Goal: Book appointment/travel/reservation

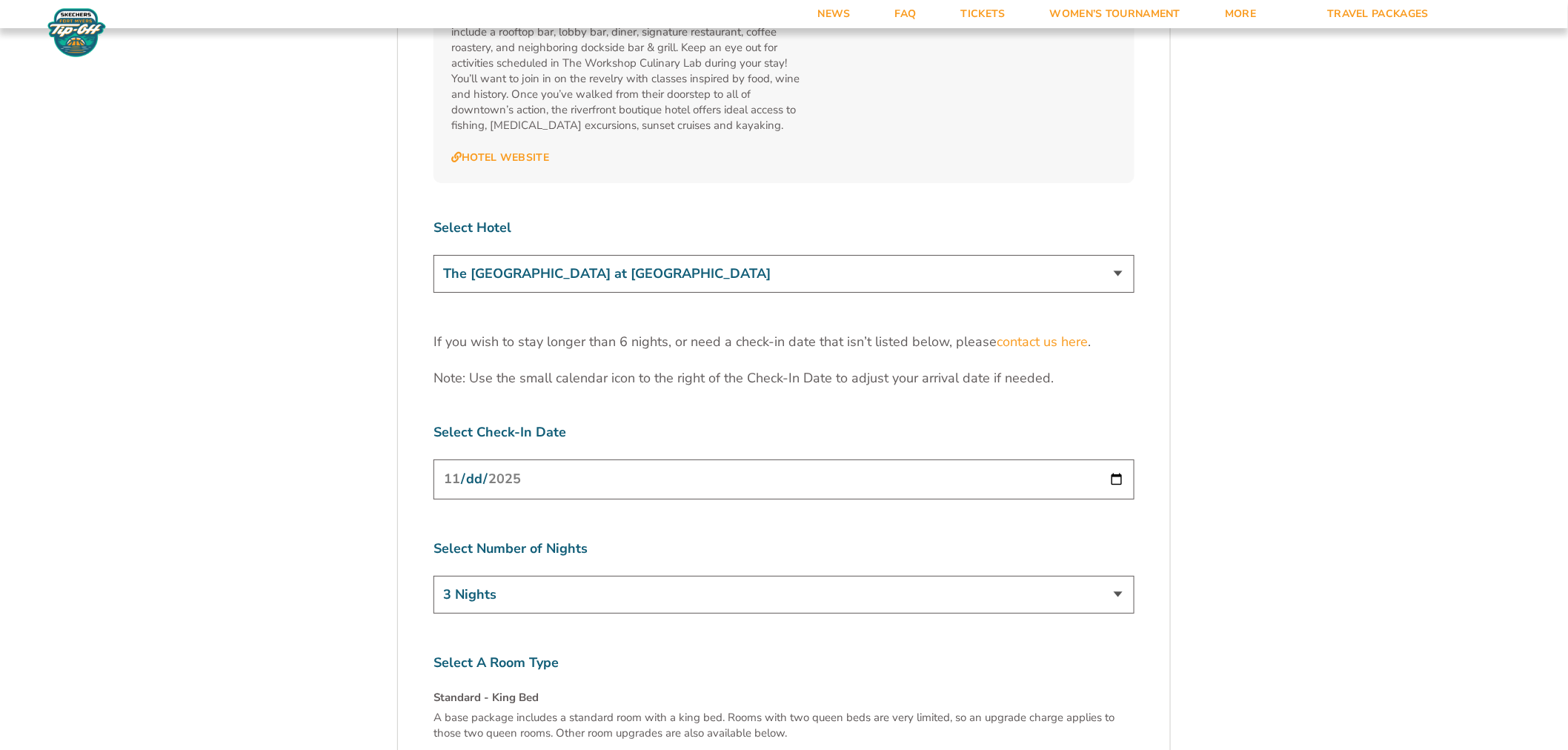
scroll to position [4527, 0]
click at [639, 250] on select "The Westin Cape Coral Resort at Marina Village Margaritaville Beach Resort Pink…" at bounding box center [784, 269] width 701 height 38
select select "18478"
click at [434, 250] on select "The Westin Cape Coral Resort at Marina Village Margaritaville Beach Resort Pink…" at bounding box center [784, 269] width 701 height 38
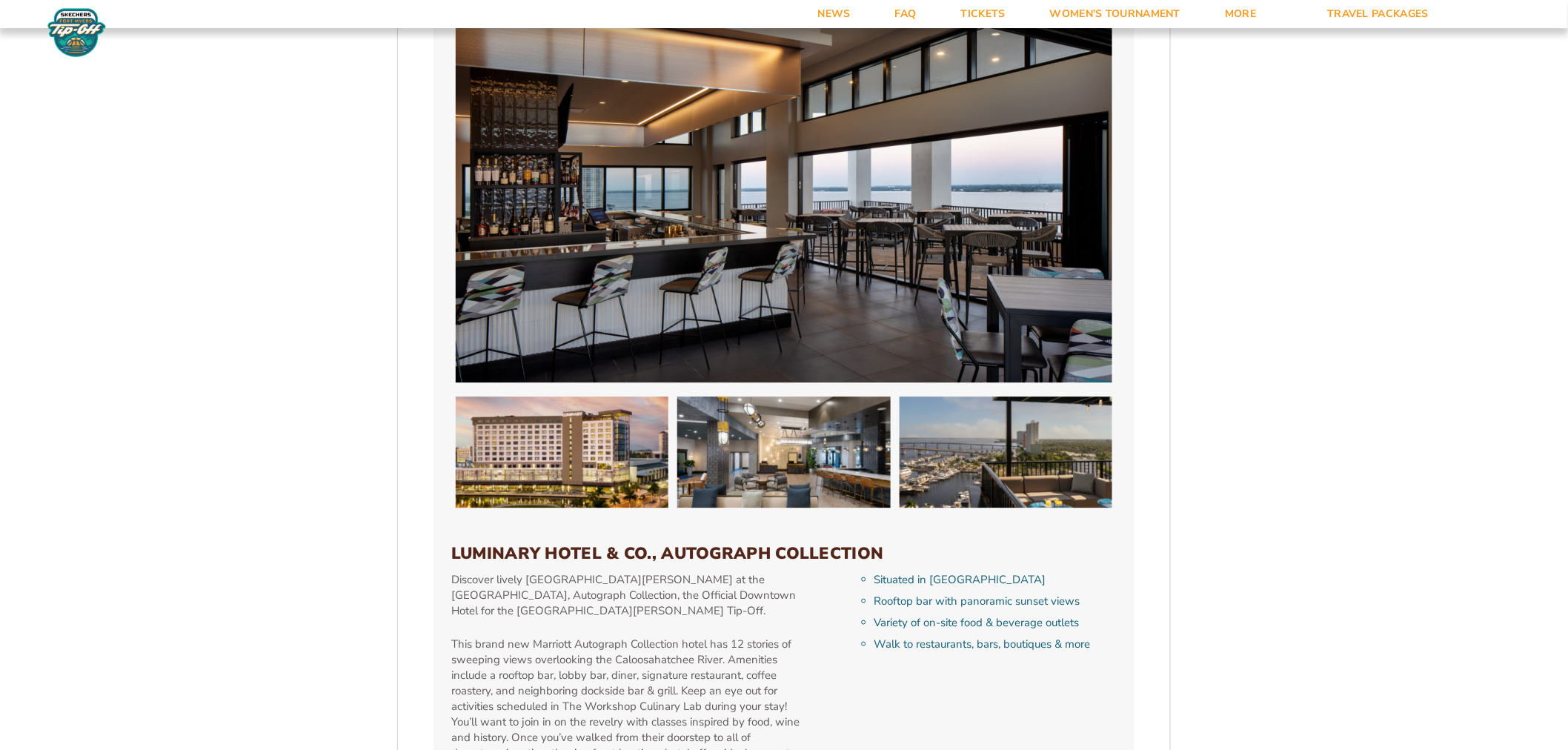
scroll to position [4197, 0]
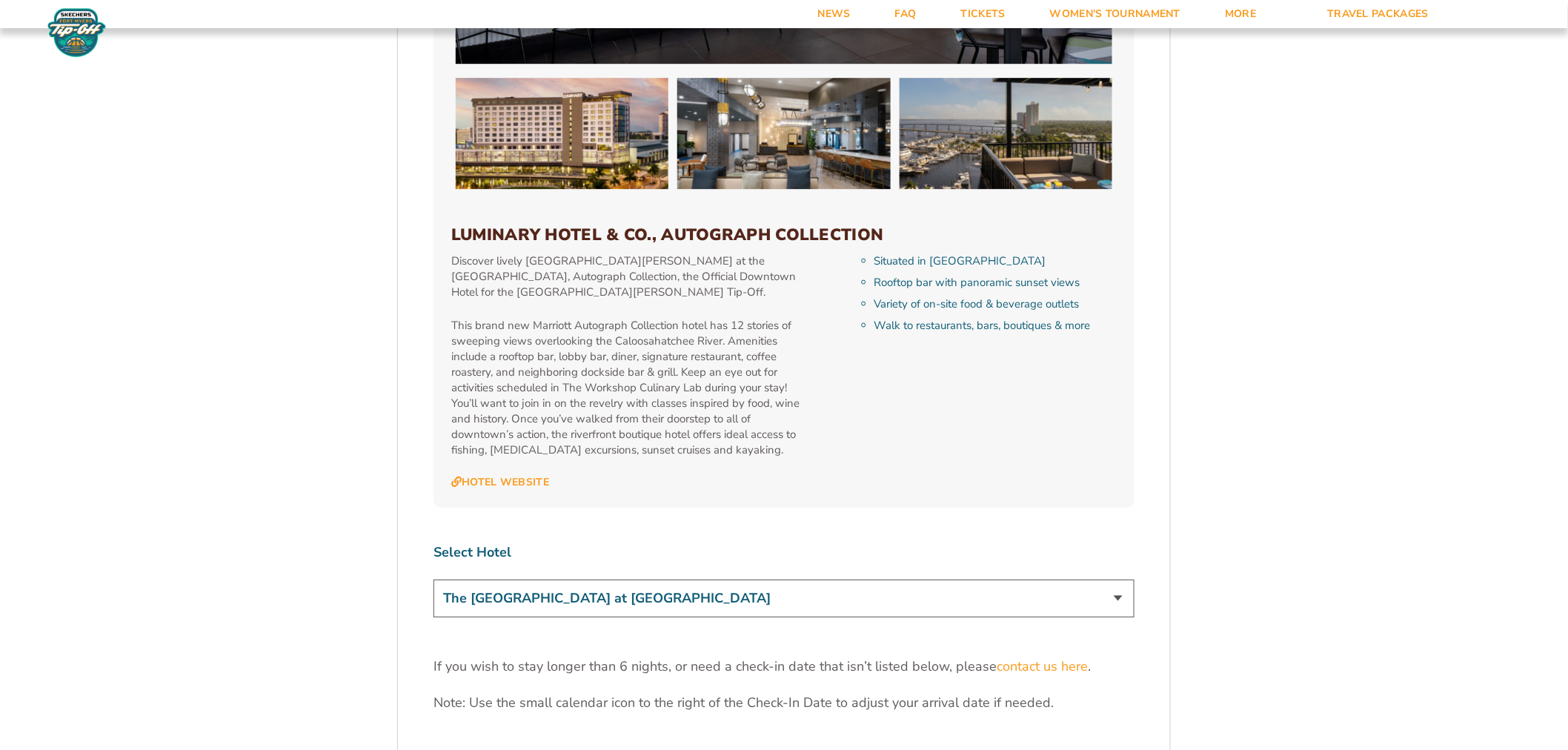
click at [820, 579] on select "The Westin Cape Coral Resort at Marina Village Margaritaville Beach Resort Pink…" at bounding box center [784, 598] width 701 height 38
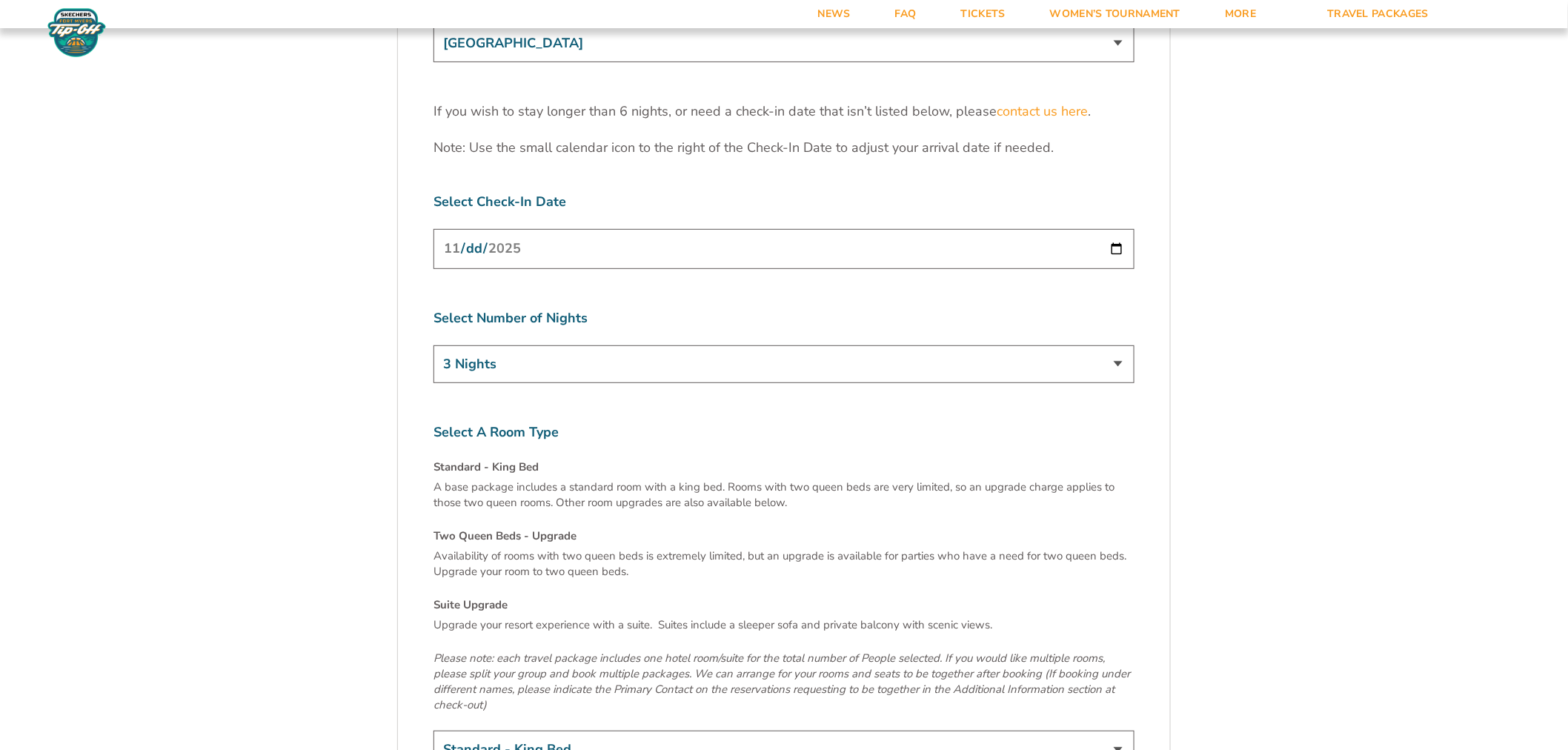
scroll to position [4938, 0]
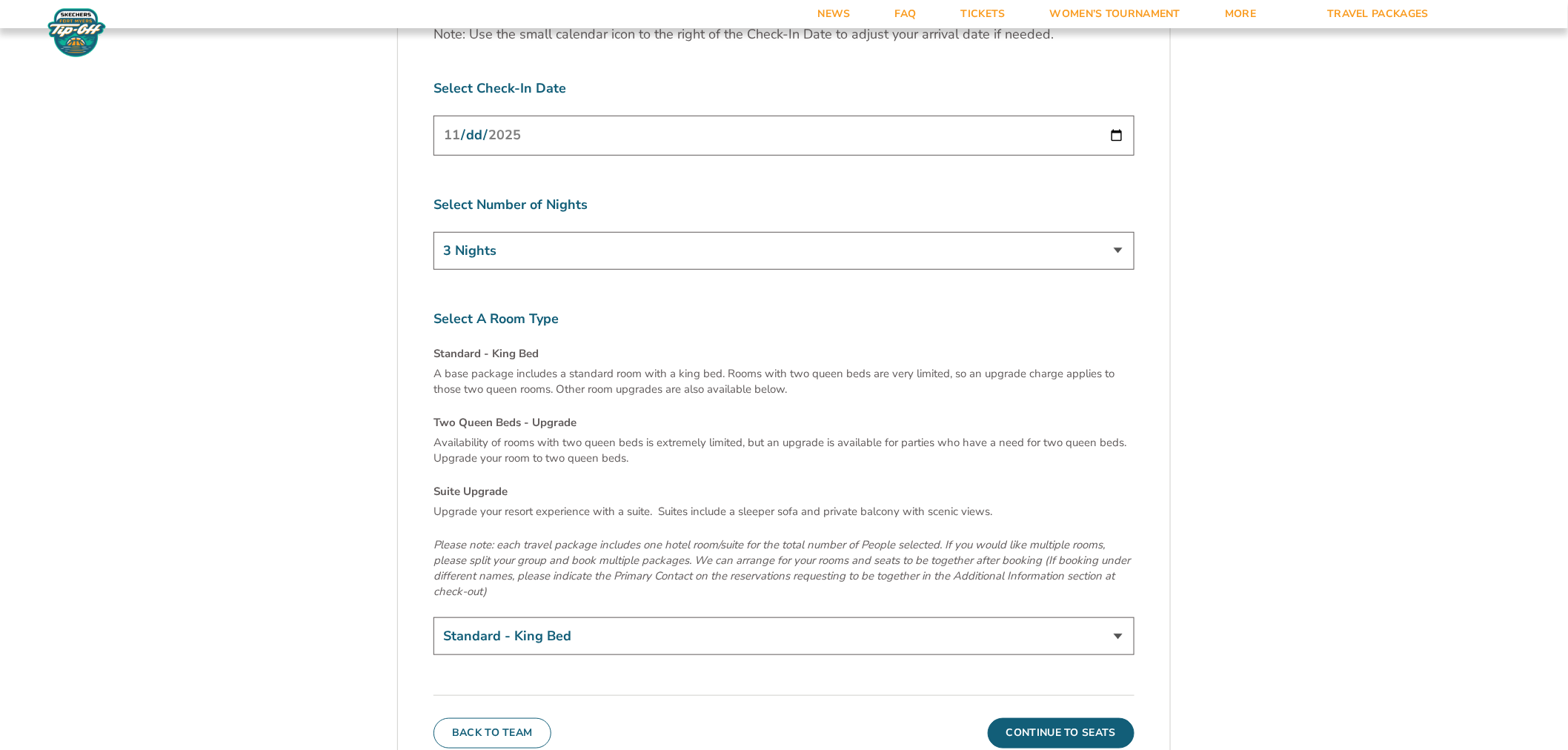
click at [67, 32] on img at bounding box center [76, 32] width 64 height 50
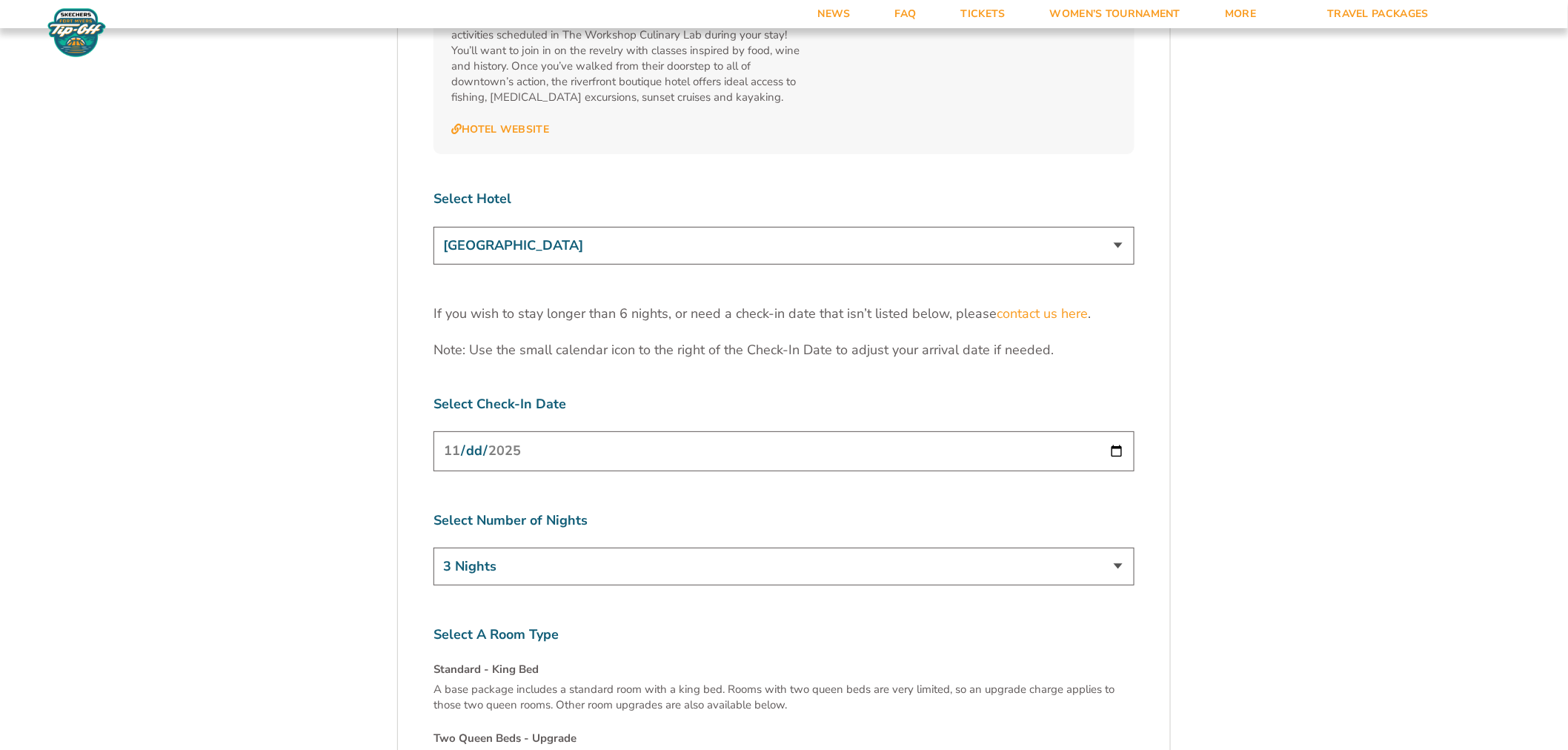
scroll to position [4527, 0]
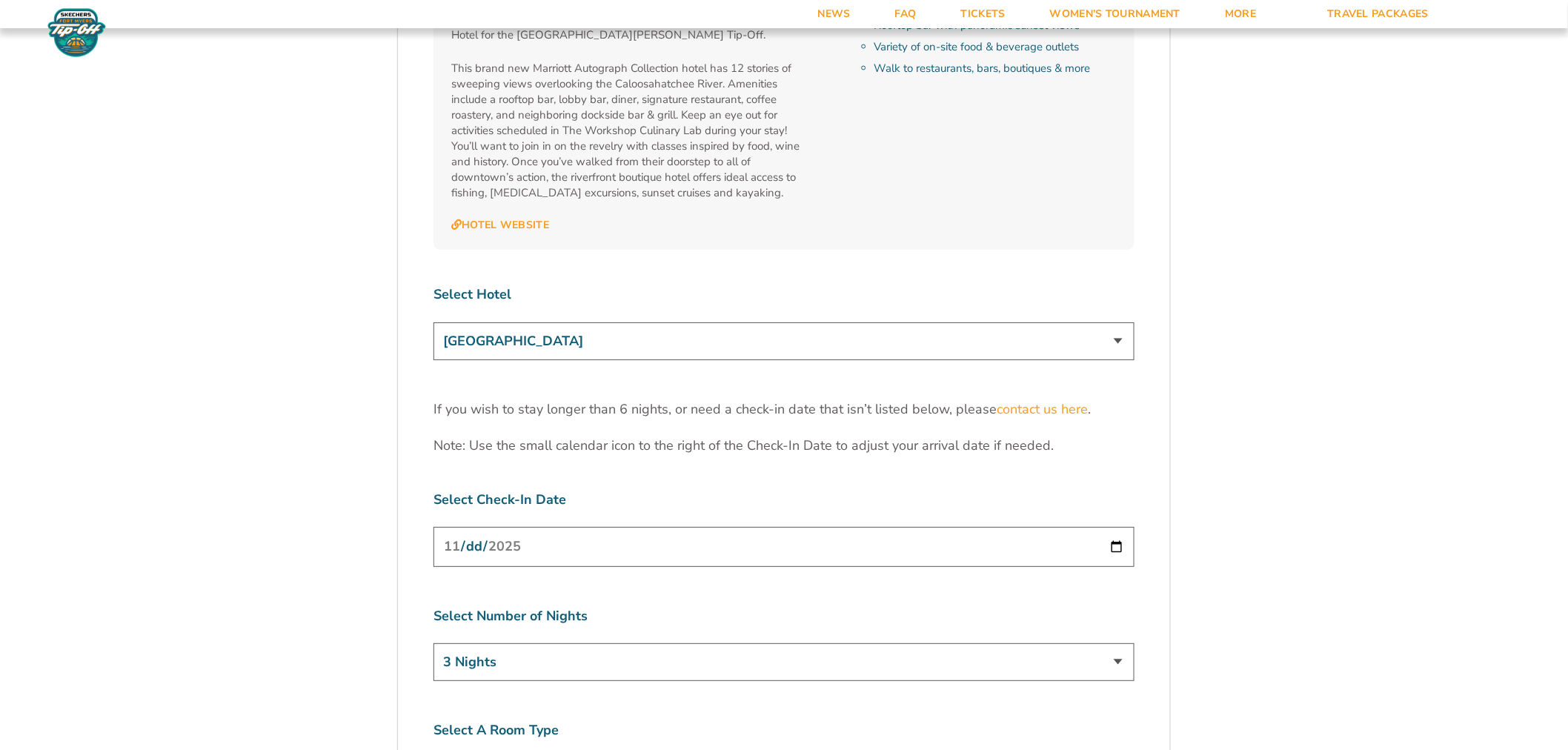
click at [803, 322] on select "[GEOGRAPHIC_DATA] [GEOGRAPHIC_DATA] [GEOGRAPHIC_DATA], Autograph Collection" at bounding box center [784, 341] width 701 height 38
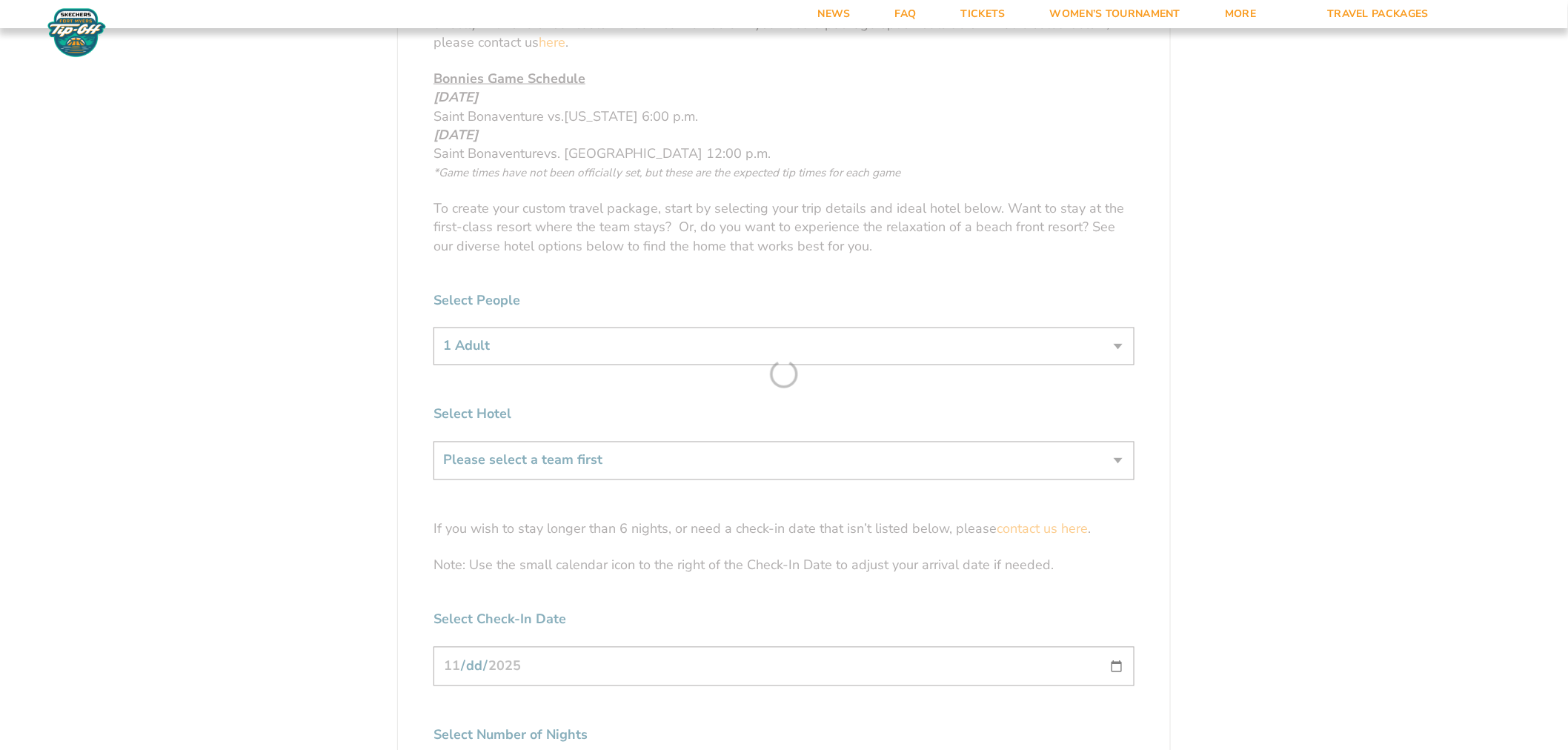
scroll to position [823, 0]
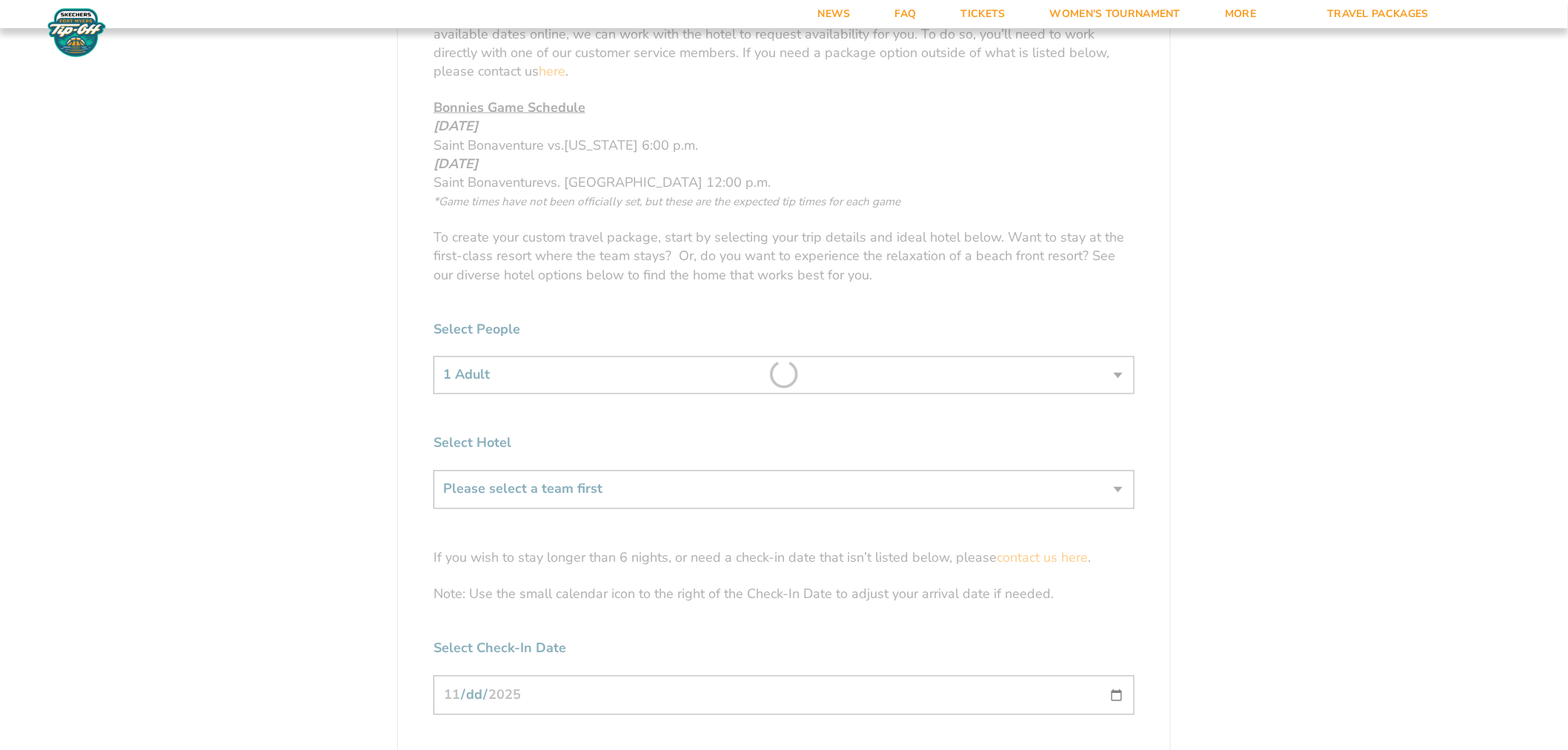
click at [1414, 327] on form "Bonnies Bonnies Travel Package 1. Team 2. Accommodations 3. Seats 4. Activities…" at bounding box center [784, 223] width 1568 height 2093
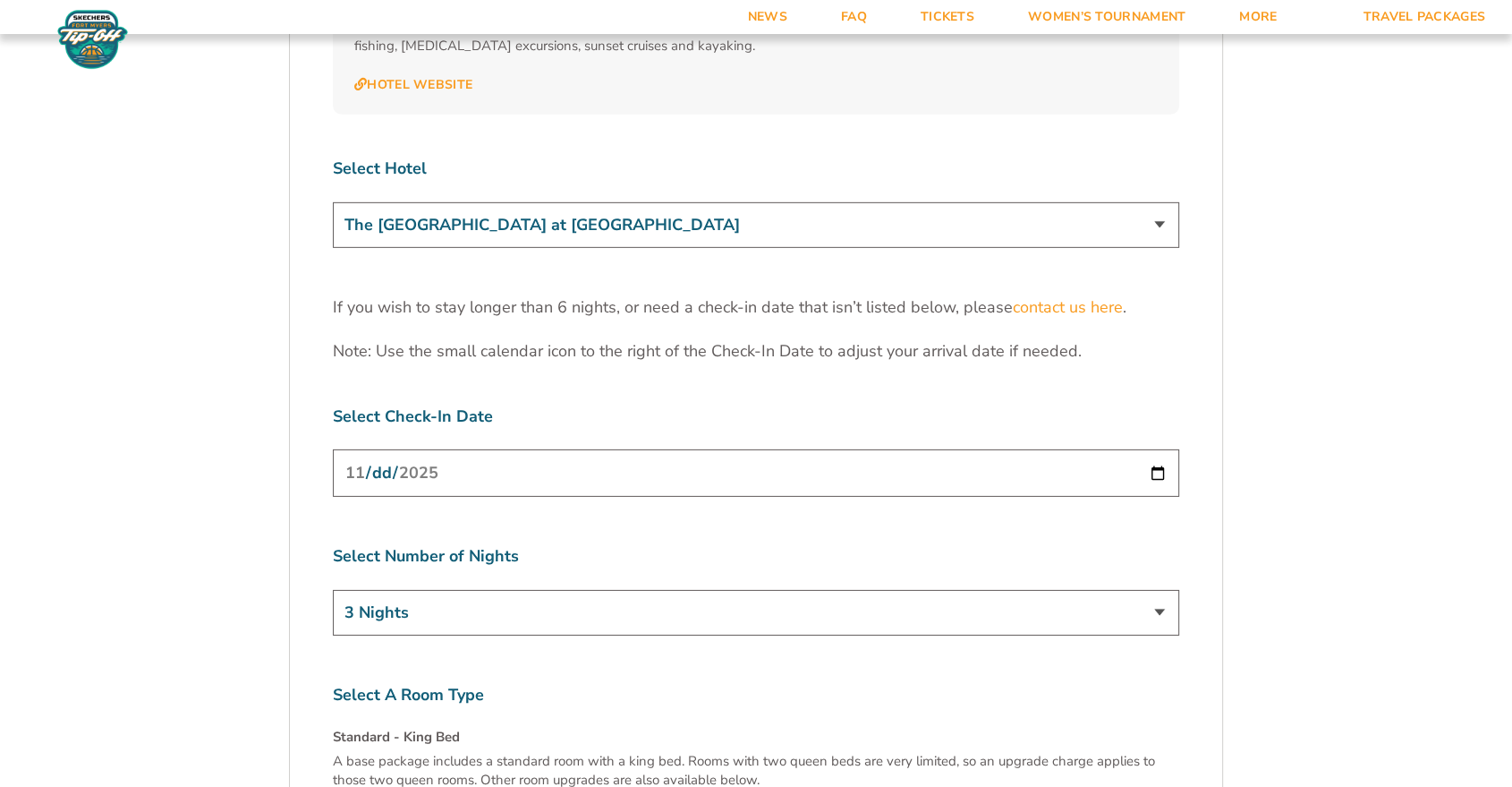
scroll to position [5312, 0]
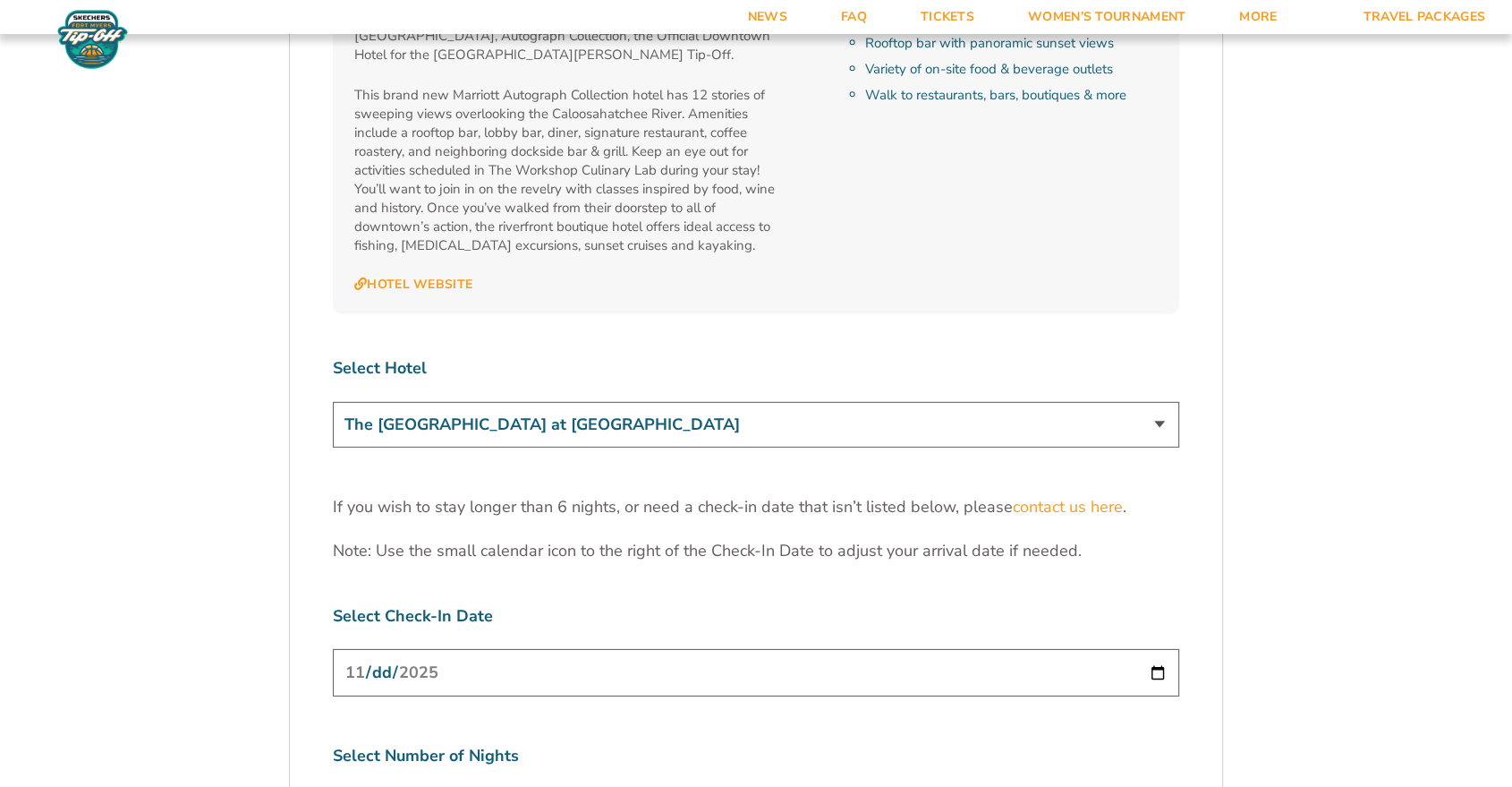
click at [567, 402] on select "The [GEOGRAPHIC_DATA] at [GEOGRAPHIC_DATA] [GEOGRAPHIC_DATA] [GEOGRAPHIC_DATA],…" at bounding box center [755, 425] width 846 height 46
select select "18761"
click at [332, 402] on select "The [GEOGRAPHIC_DATA] at [GEOGRAPHIC_DATA] [GEOGRAPHIC_DATA] [GEOGRAPHIC_DATA],…" at bounding box center [755, 425] width 846 height 46
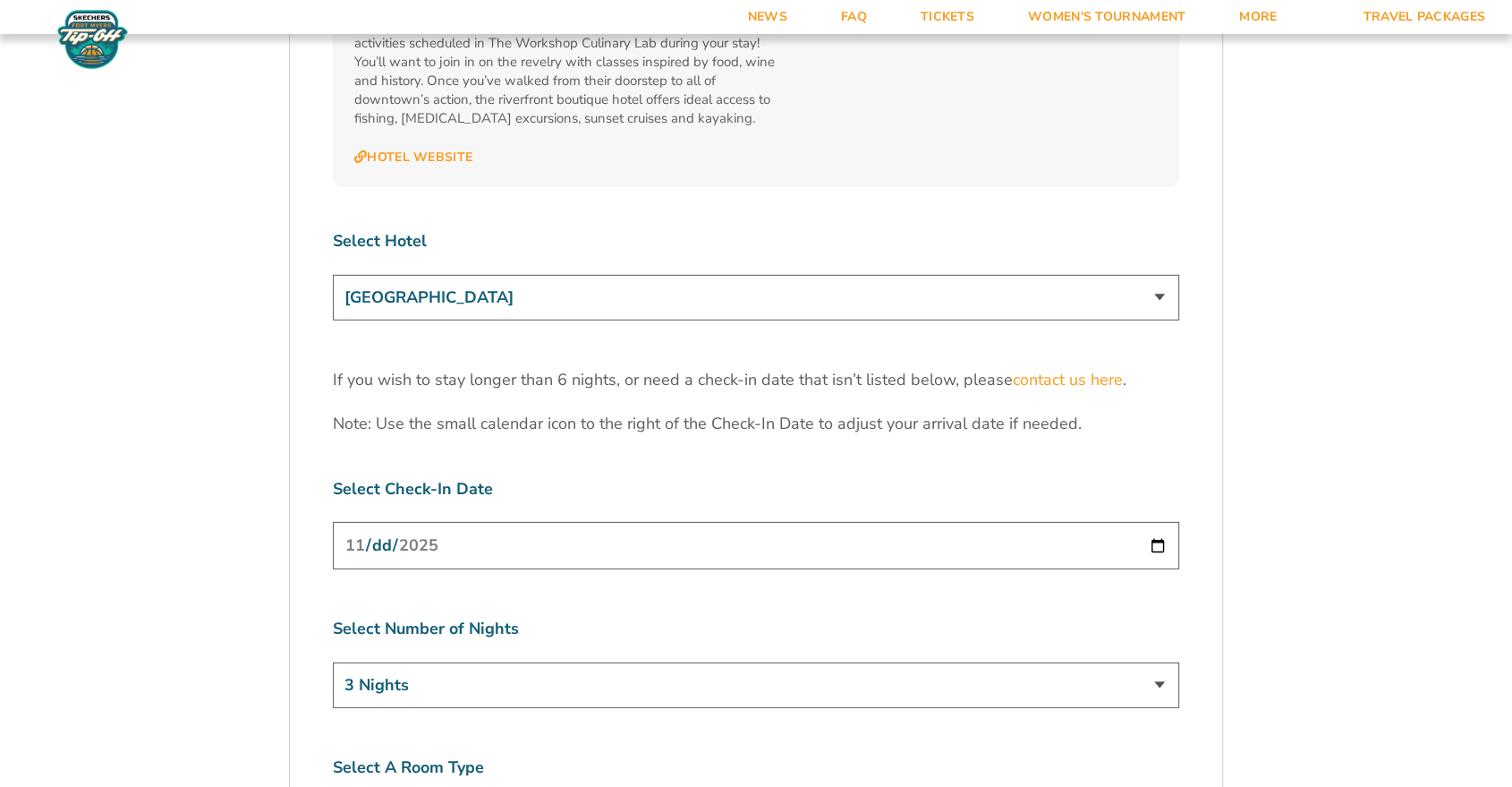
scroll to position [5908, 0]
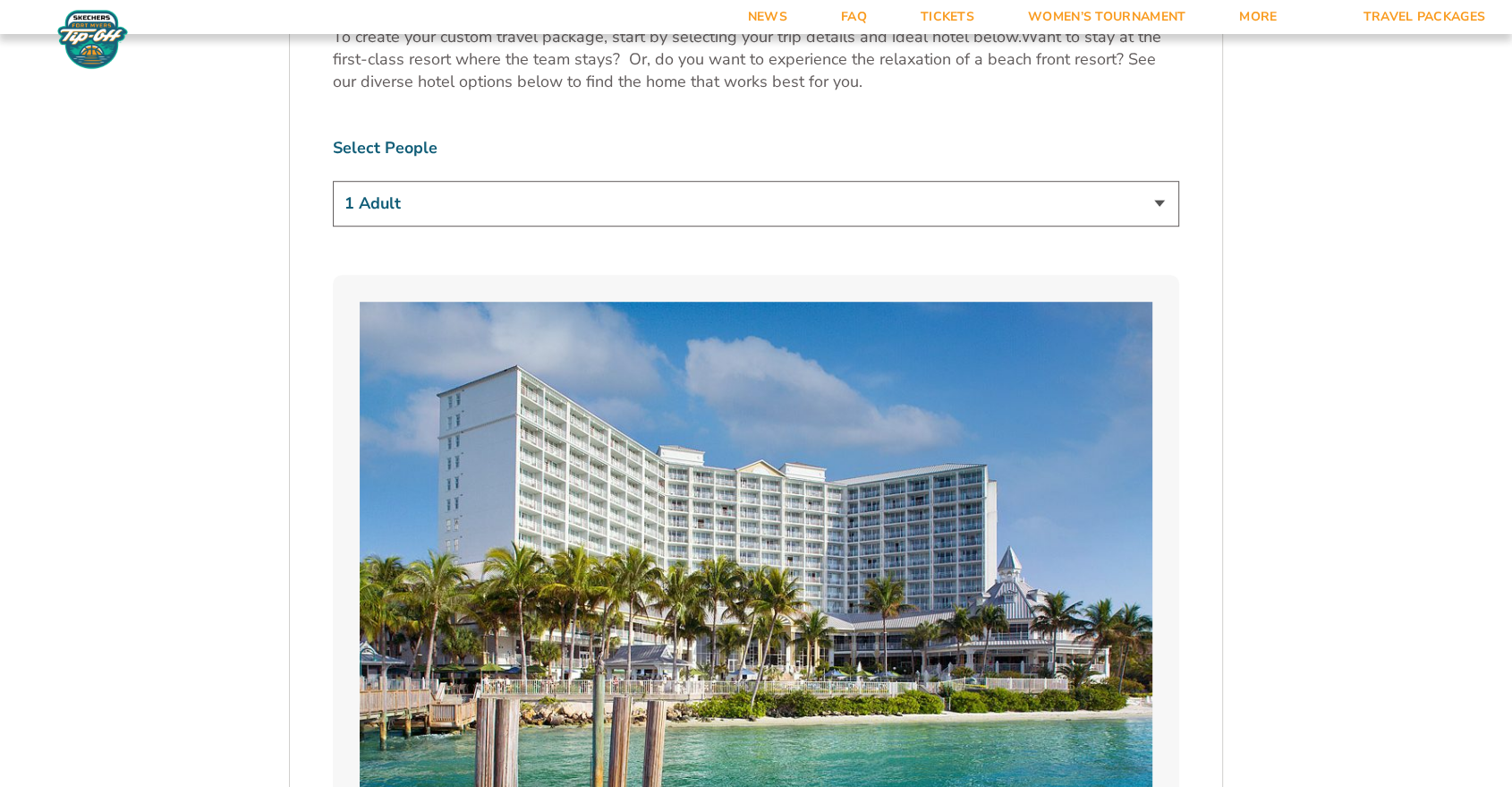
scroll to position [1193, 0]
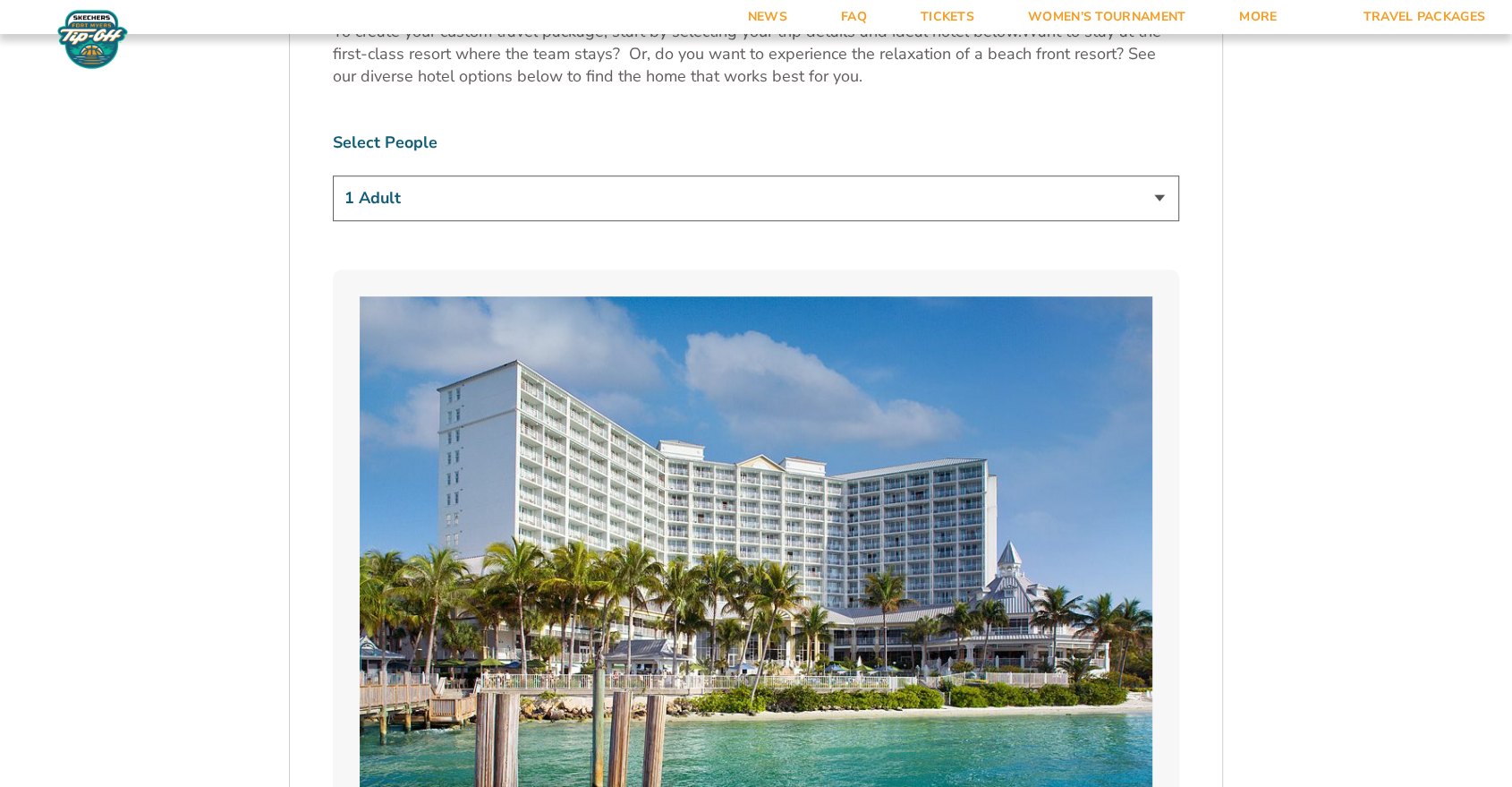
click at [800, 194] on select "1 Adult 2 Adults 3 Adults 4 Adults 2 Adults + 1 Child 2 Adults + 2 Children 2 A…" at bounding box center [755, 198] width 846 height 46
select select "2 Adults + 3 Children"
click at [332, 176] on select "1 Adult 2 Adults 3 Adults 4 Adults 2 Adults + 1 Child 2 Adults + 2 Children 2 A…" at bounding box center [755, 198] width 846 height 46
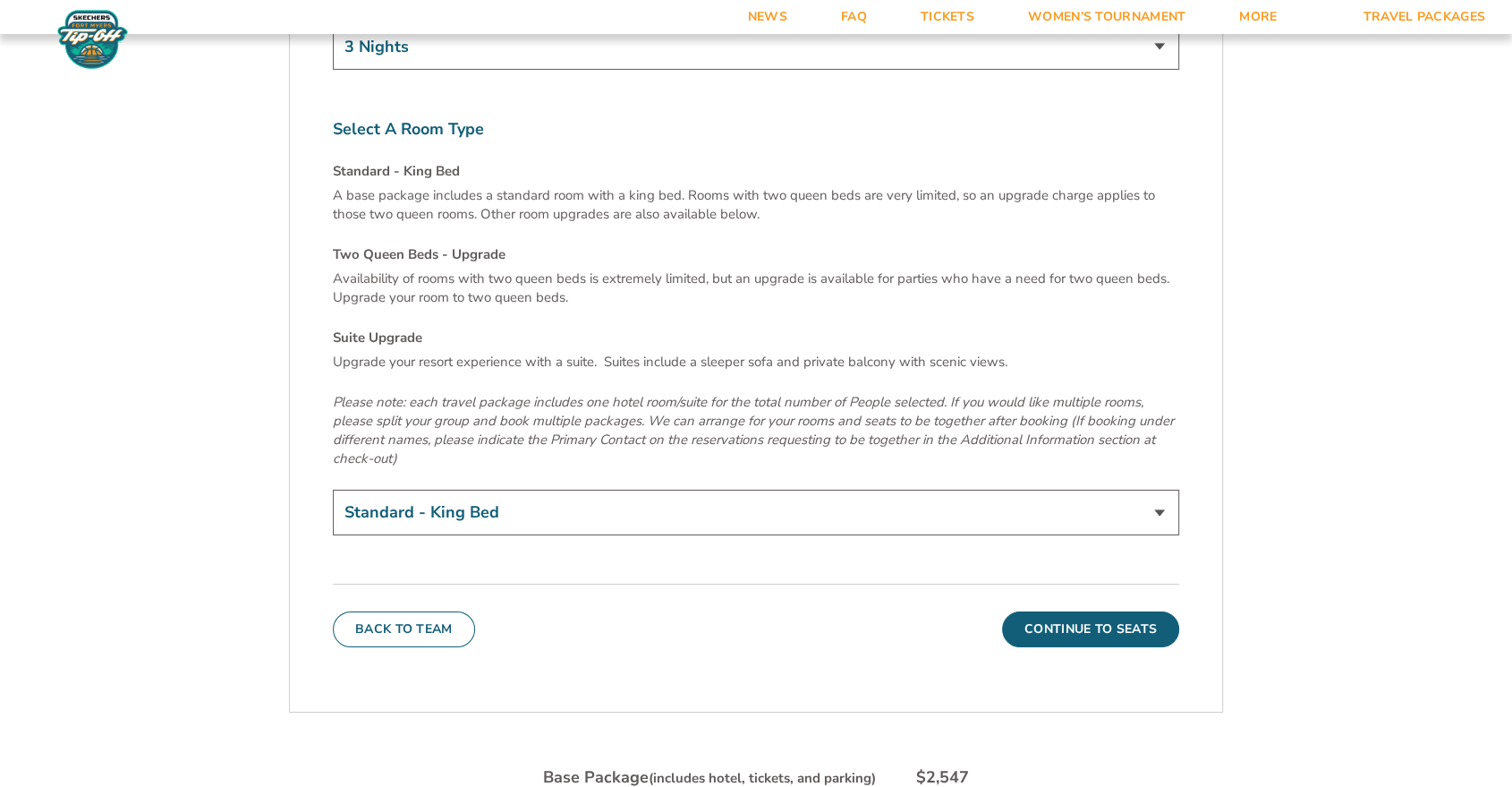
scroll to position [6164, 0]
click at [438, 490] on select "Standard - King Bed Two Queen Beds - Upgrade (+$15 per night) Suite Upgrade (+$…" at bounding box center [755, 513] width 846 height 46
select select "Two Queen Beds - Upgrade"
click at [332, 490] on select "Standard - King Bed Two Queen Beds - Upgrade (+$15 per night) Suite Upgrade (+$…" at bounding box center [755, 513] width 846 height 46
click at [685, 353] on p "Upgrade your resort experience with a suite. Suites include a sleeper sofa and …" at bounding box center [755, 362] width 846 height 19
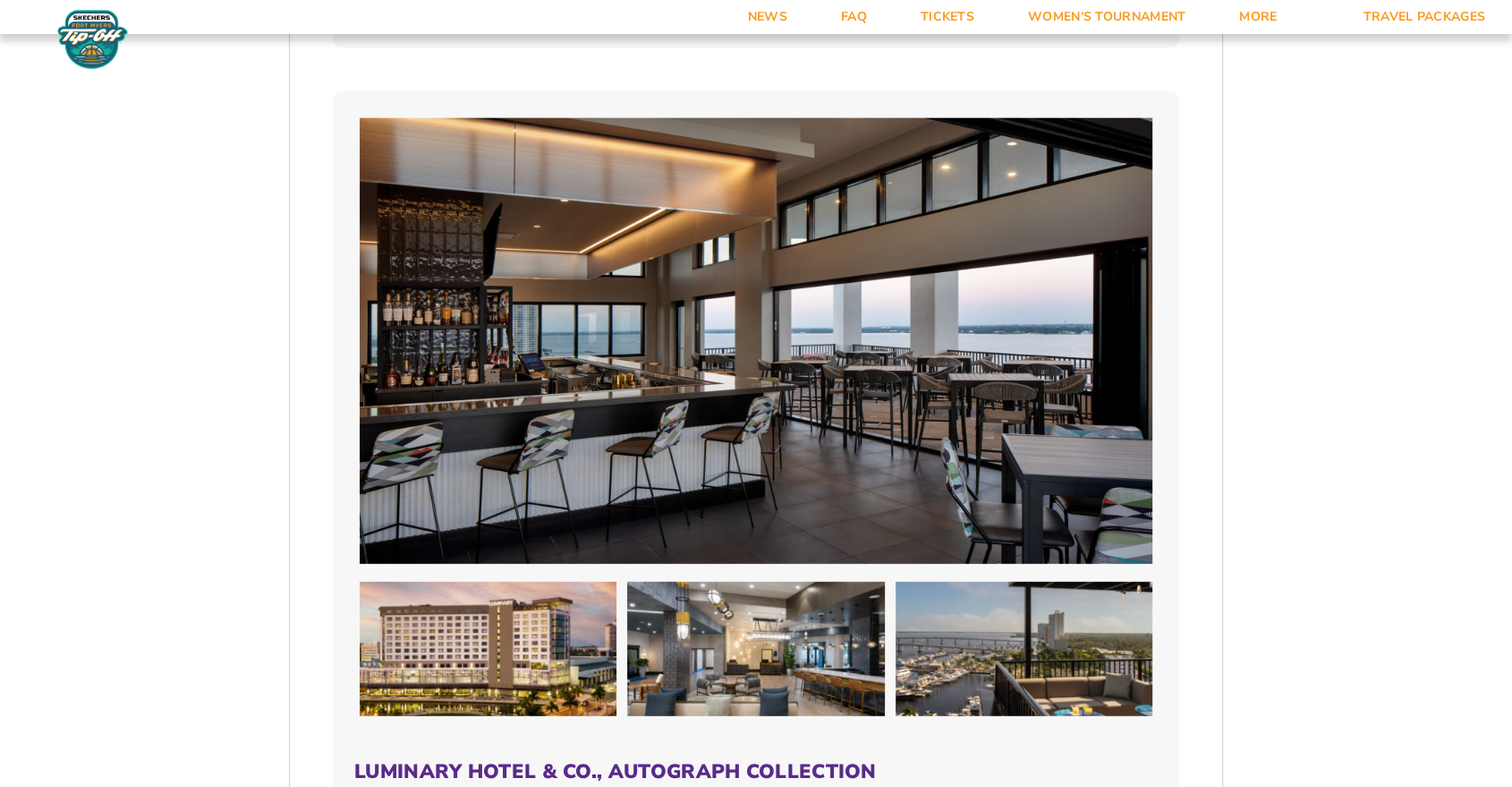
scroll to position [4275, 0]
